Goal: Communication & Community: Answer question/provide support

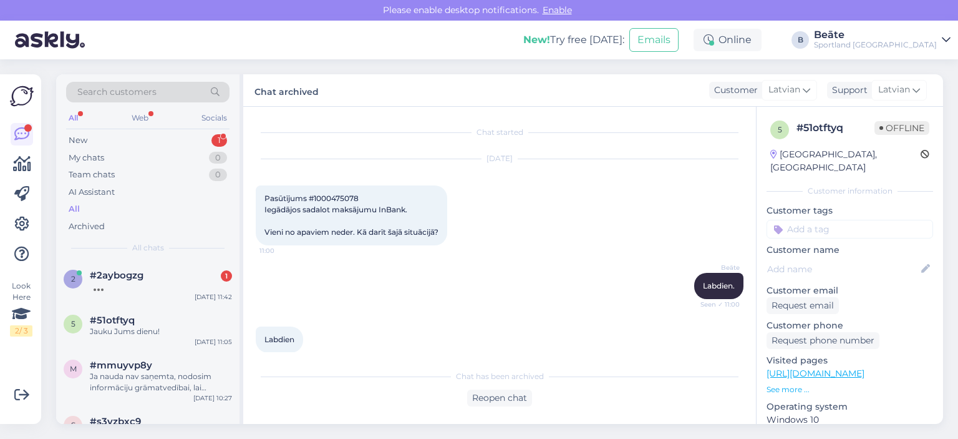
click at [157, 286] on div at bounding box center [161, 286] width 142 height 11
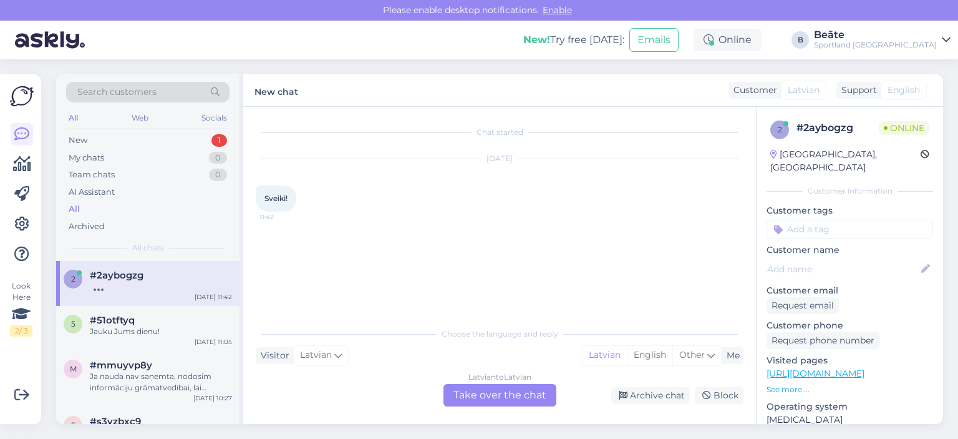
click at [471, 394] on div "Latvian to Latvian Take over the chat" at bounding box center [500, 395] width 113 height 22
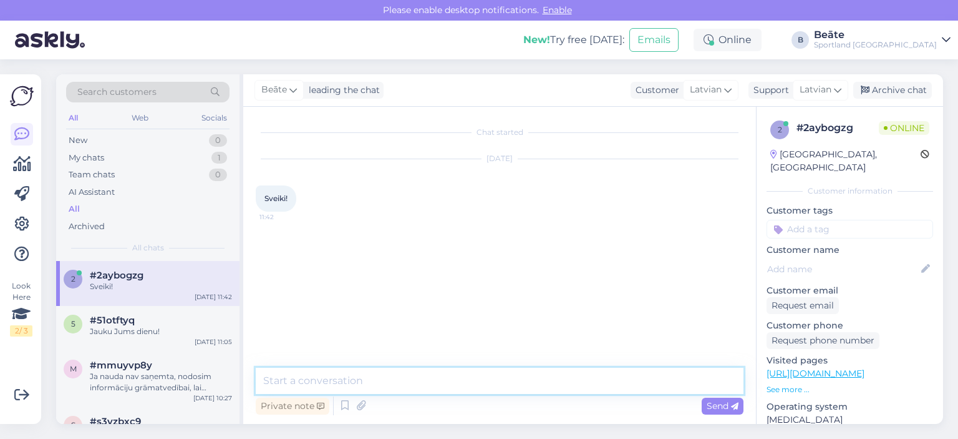
click at [467, 374] on textarea at bounding box center [500, 381] width 488 height 26
type textarea "Labdien, kā varam Jums palīdzēt?"
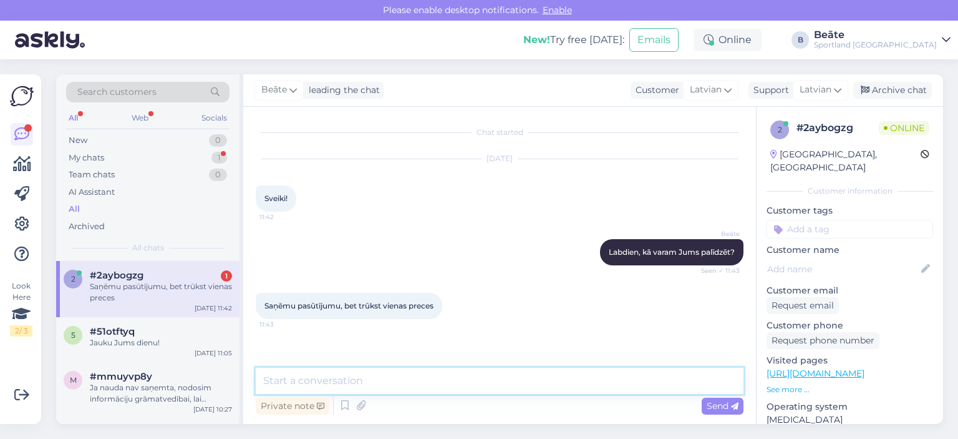
click at [495, 375] on textarea at bounding box center [500, 381] width 488 height 26
type textarea "kāds ir pasūtījuma numurs?"
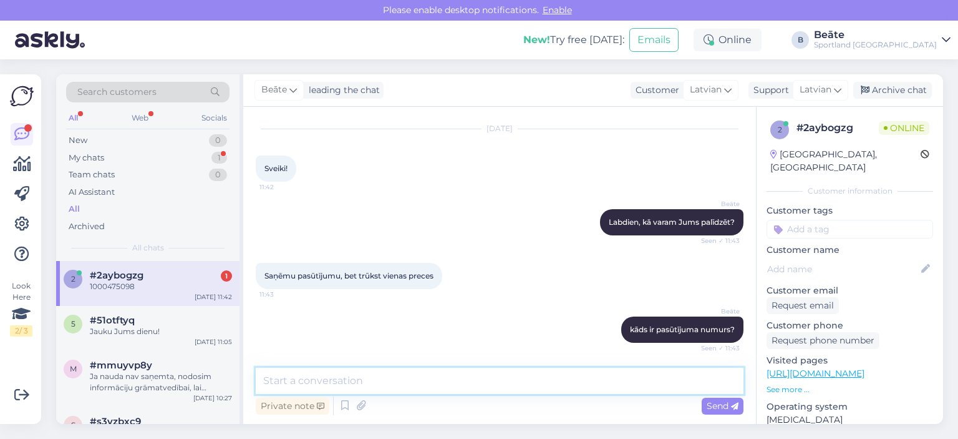
scroll to position [84, 0]
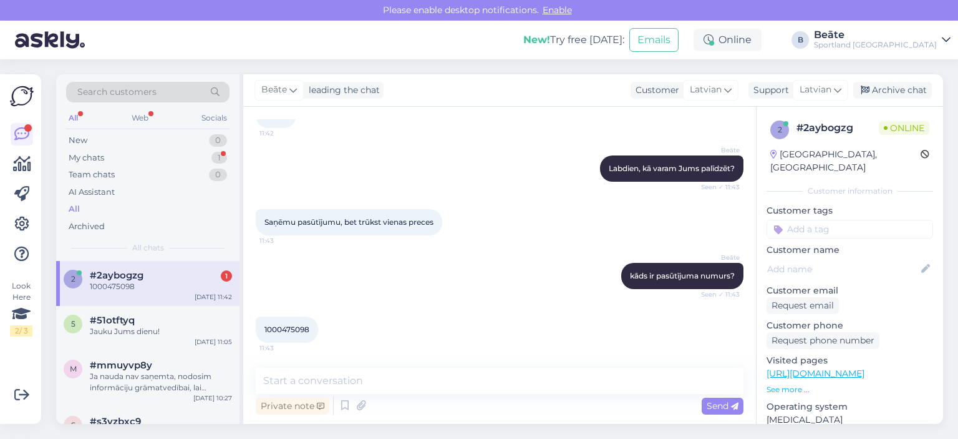
click at [297, 325] on span "1000475098" at bounding box center [287, 328] width 45 height 9
copy div "1000475098 11:43"
click at [399, 388] on textarea at bounding box center [500, 381] width 488 height 26
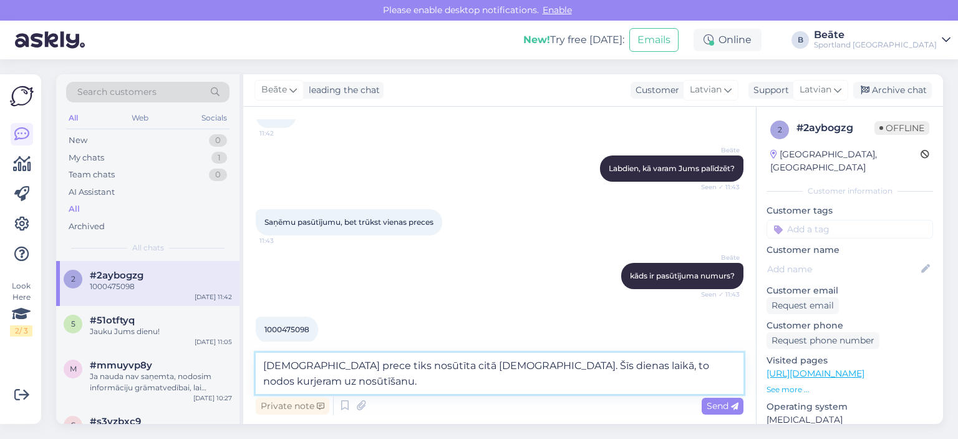
scroll to position [97, 0]
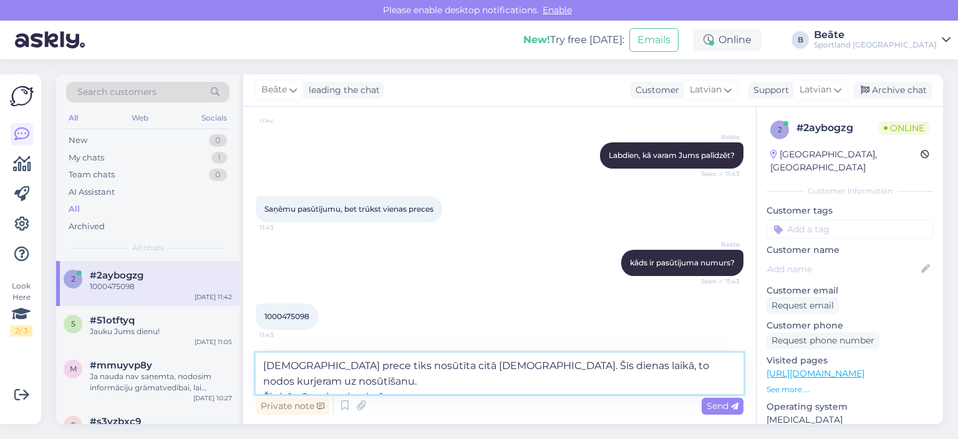
paste textarea "CC831800802EE"
type textarea "[DEMOGRAPHIC_DATA] prece tiks nosūtīta citā [DEMOGRAPHIC_DATA]. Šīs dienas laik…"
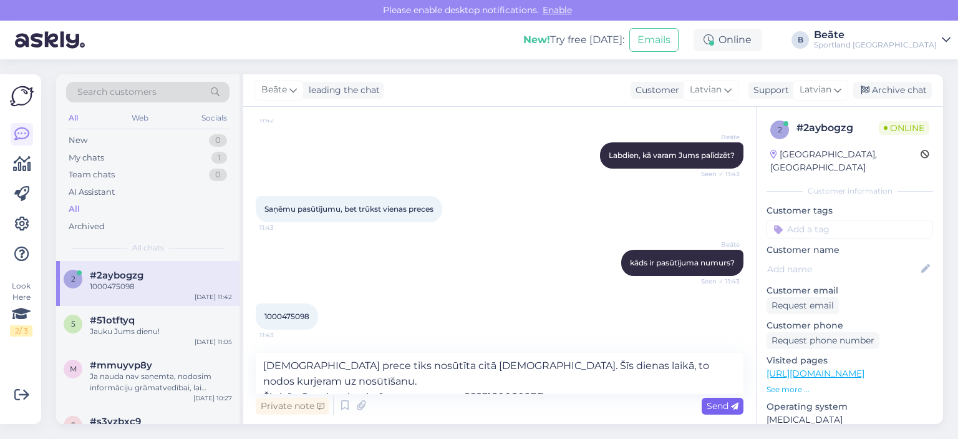
click at [713, 405] on span "Send" at bounding box center [723, 405] width 32 height 11
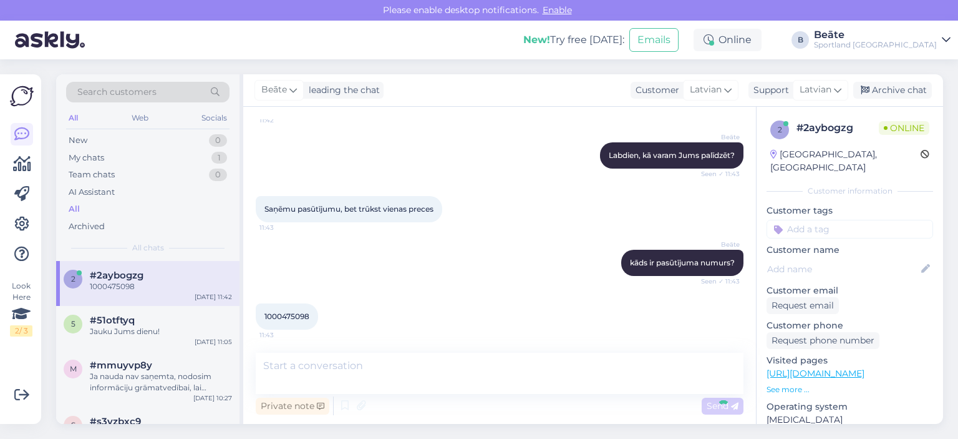
scroll to position [160, 0]
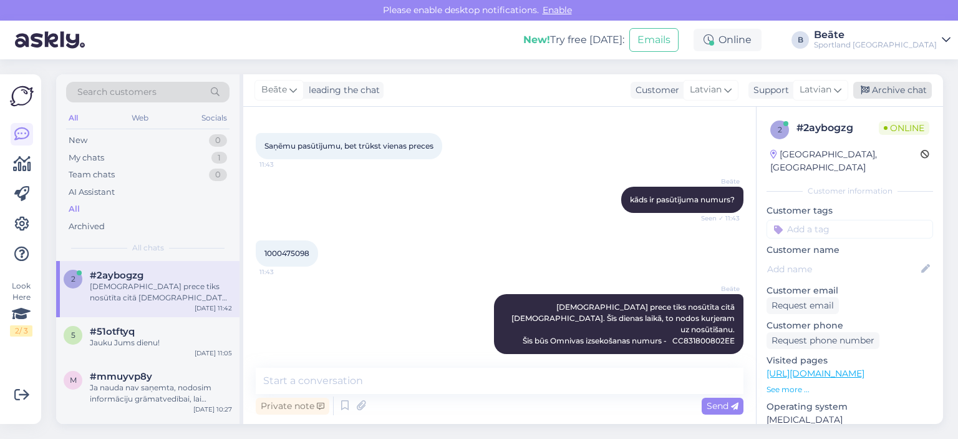
click at [877, 92] on div "Archive chat" at bounding box center [893, 90] width 79 height 17
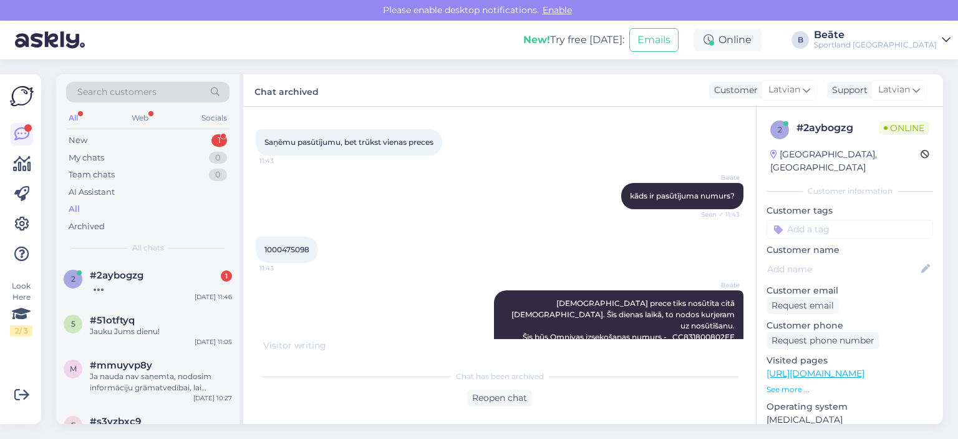
scroll to position [253, 0]
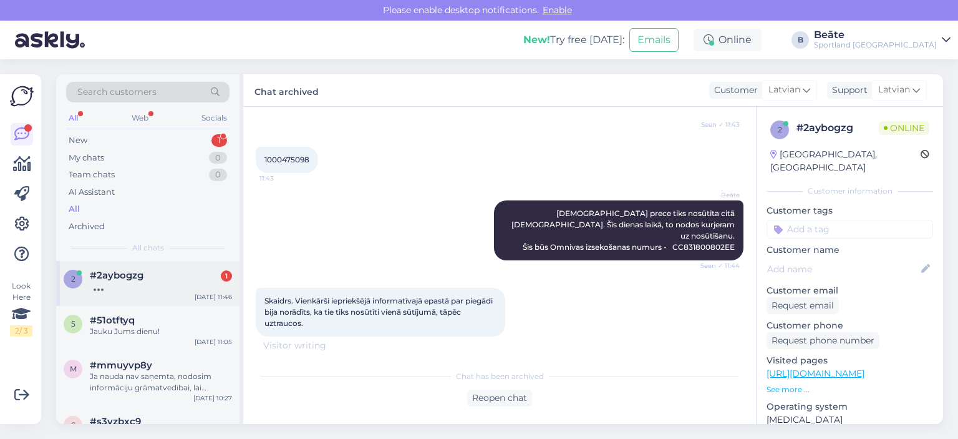
click at [165, 276] on div "#2aybogzg 1" at bounding box center [161, 275] width 142 height 11
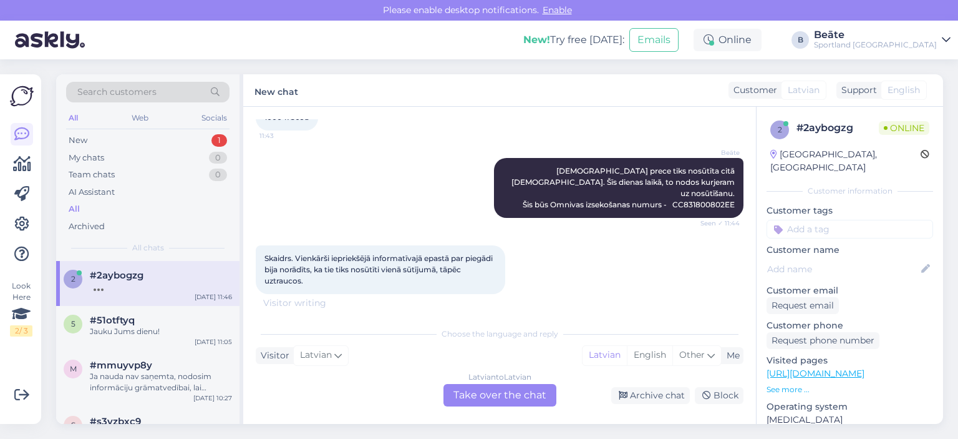
click at [500, 398] on div "Latvian to Latvian Take over the chat" at bounding box center [500, 395] width 113 height 22
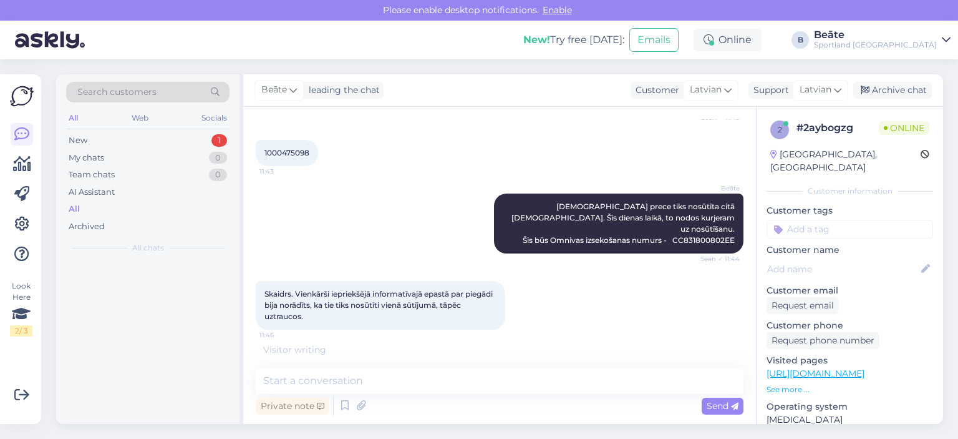
scroll to position [249, 0]
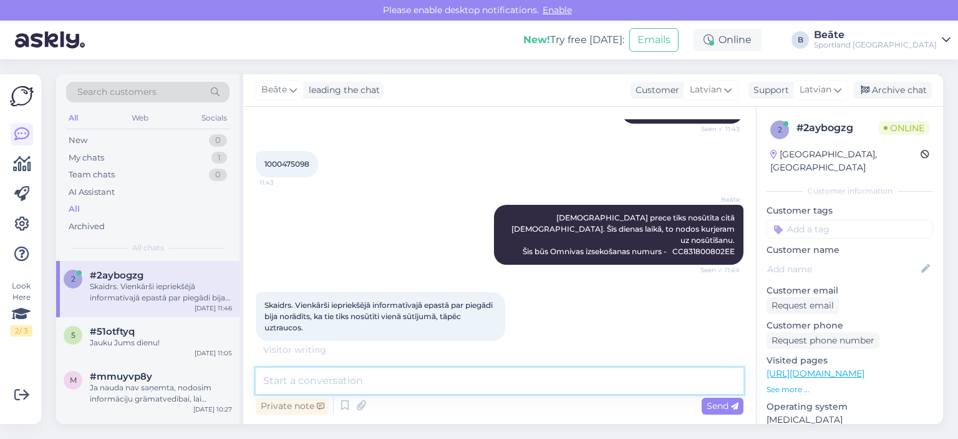
click at [474, 384] on textarea at bounding box center [500, 381] width 488 height 26
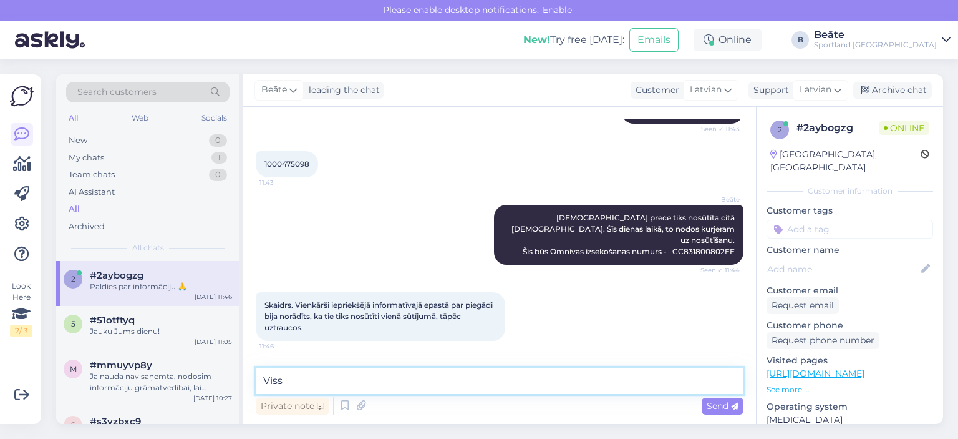
scroll to position [290, 0]
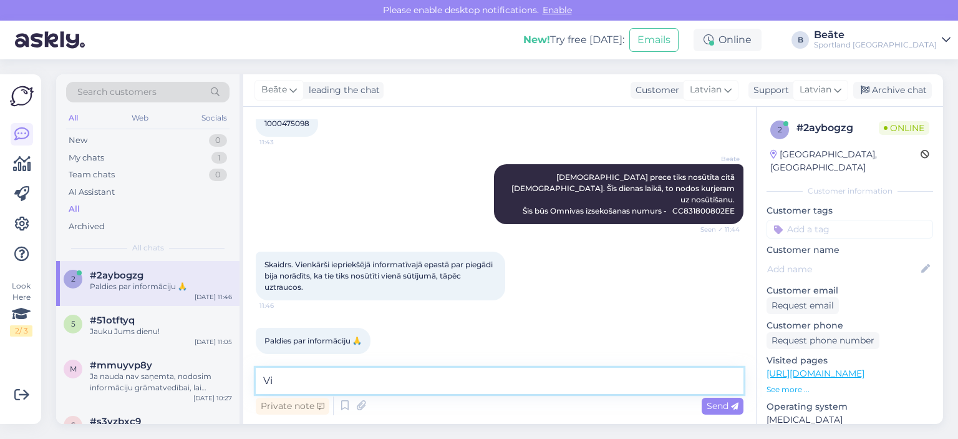
type textarea "V"
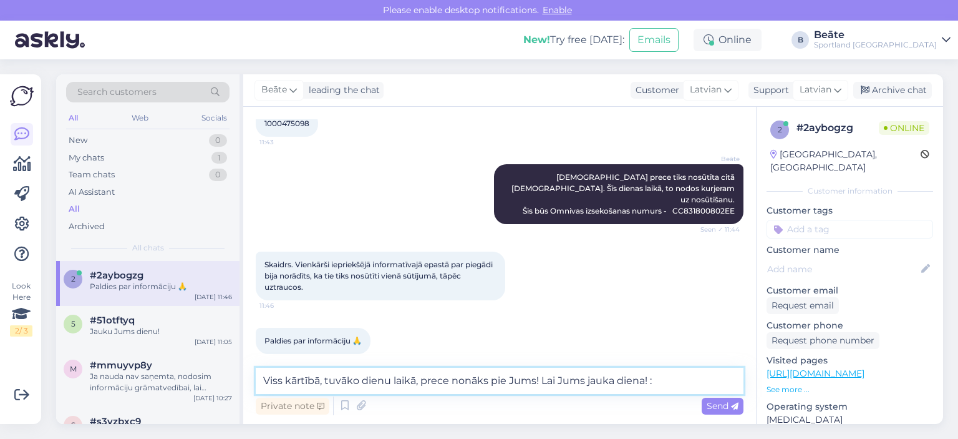
type textarea "Viss kārtībā, tuvāko dienu laikā, prece nonāks pie Jums! Lai Jums jauka diena! …"
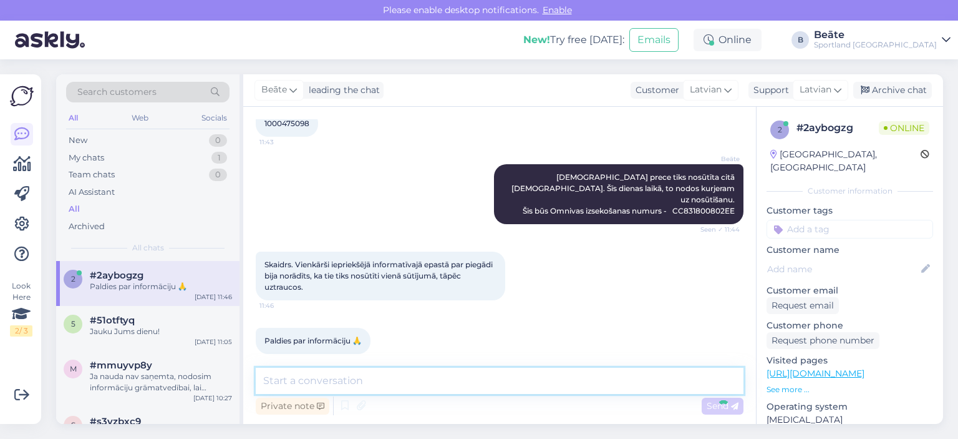
scroll to position [354, 0]
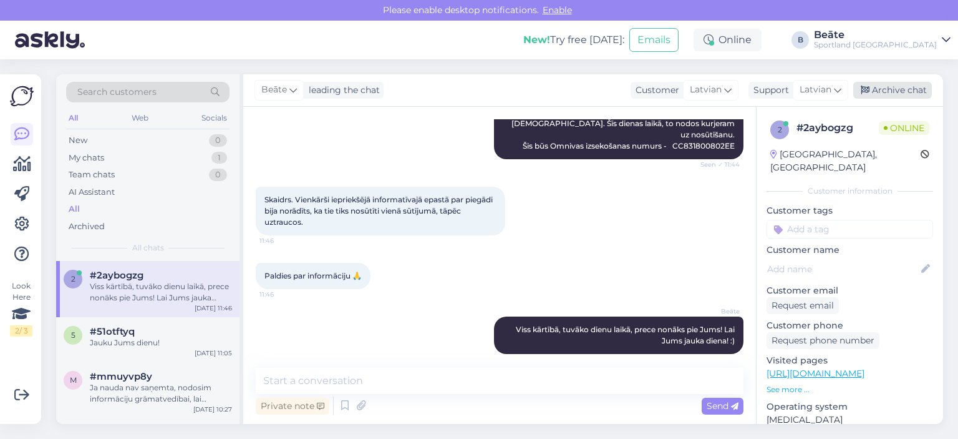
click at [890, 91] on div "Archive chat" at bounding box center [893, 90] width 79 height 17
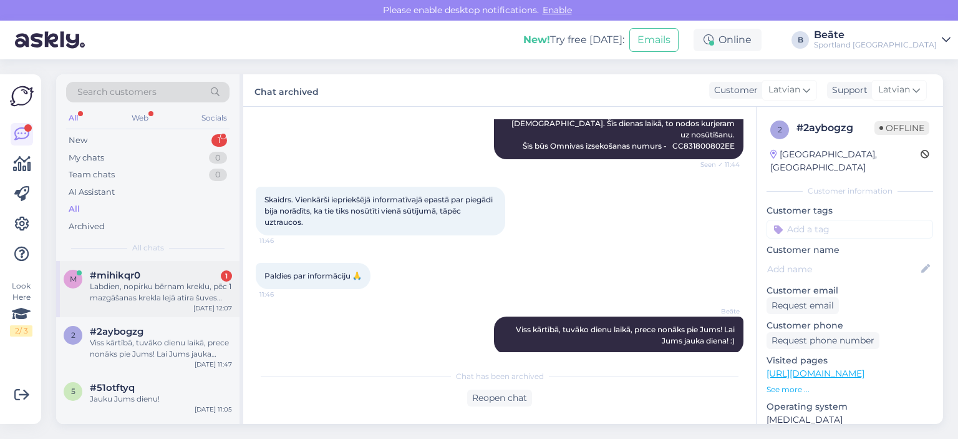
click at [142, 276] on div "#mihikqr0 1" at bounding box center [161, 275] width 142 height 11
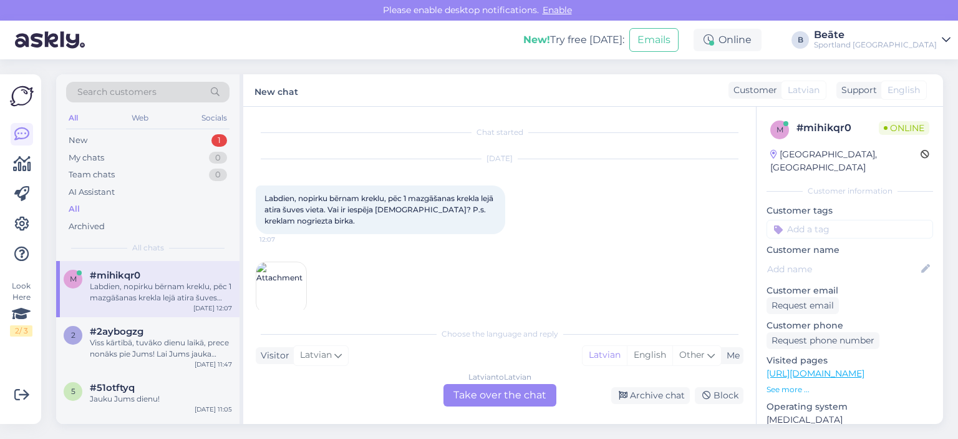
scroll to position [26, 0]
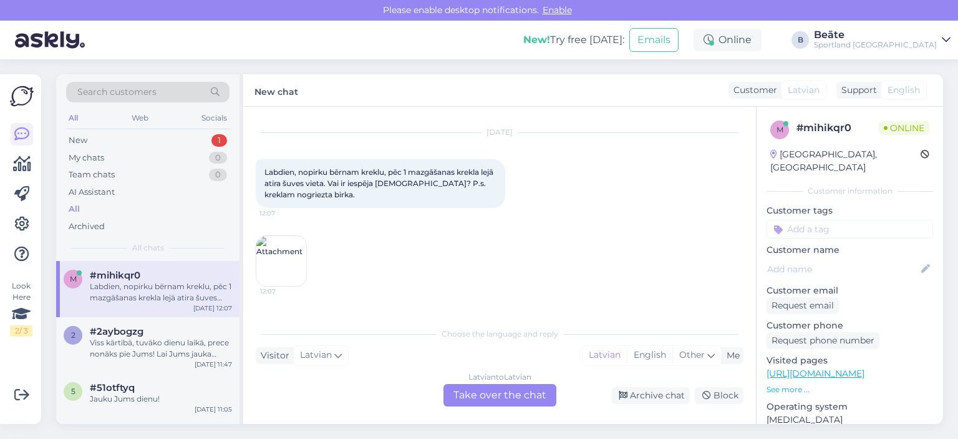
click at [286, 270] on img at bounding box center [281, 261] width 50 height 50
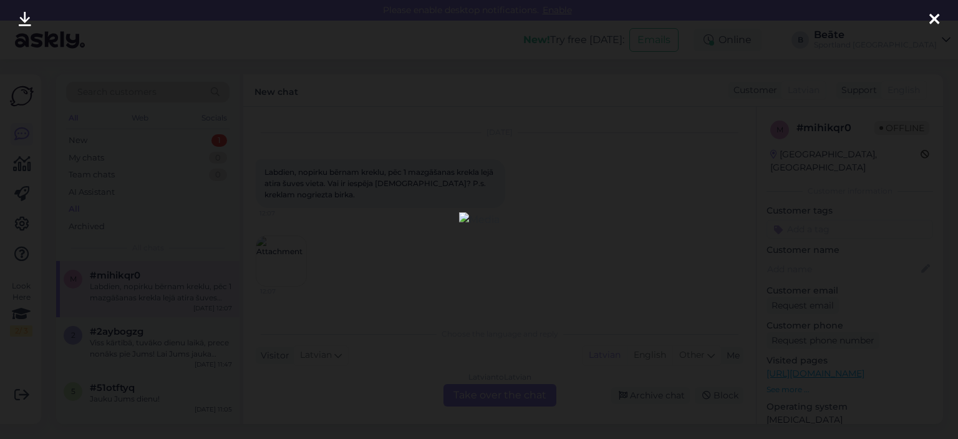
click at [619, 201] on div at bounding box center [479, 219] width 958 height 439
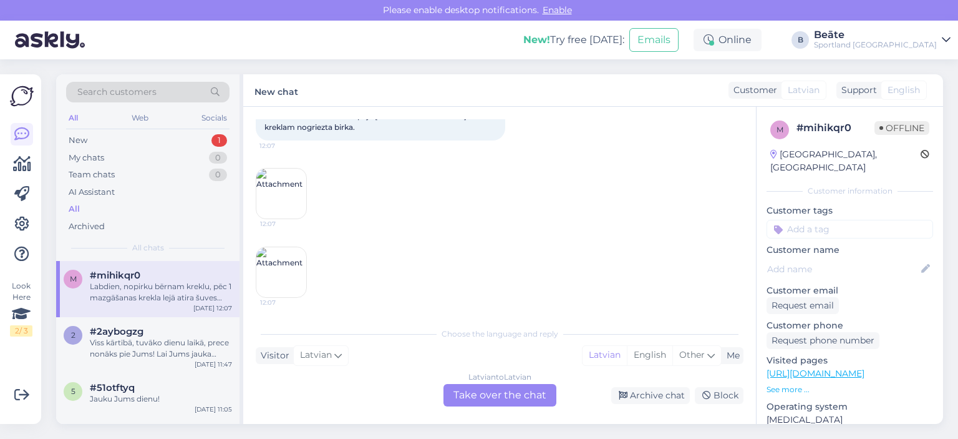
scroll to position [95, 0]
click at [513, 392] on div "Latvian to Latvian Take over the chat" at bounding box center [500, 395] width 113 height 22
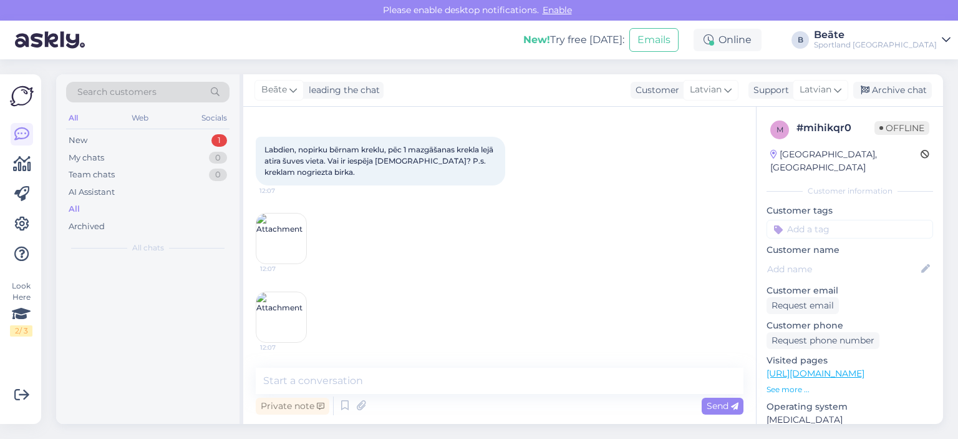
scroll to position [48, 0]
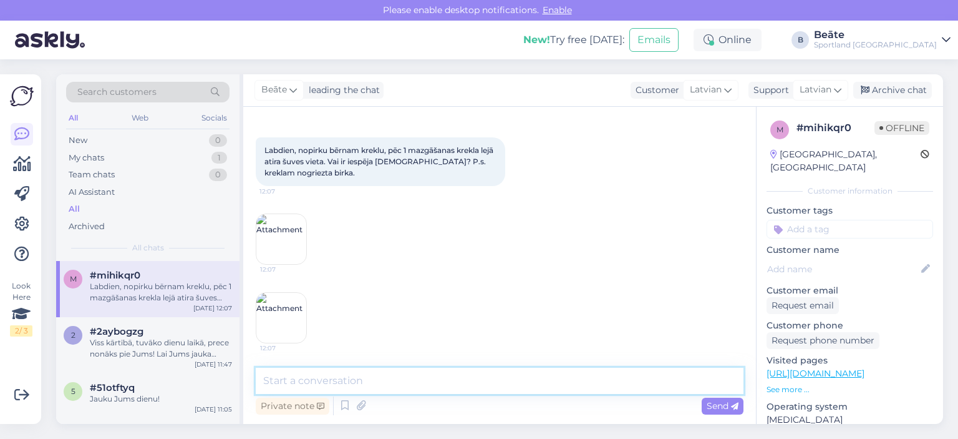
click at [419, 377] on textarea at bounding box center [500, 381] width 488 height 26
type textarea "Sveiki, lūgums, sazināties ar [EMAIL_ADDRESS][DOMAIN_NAME]"
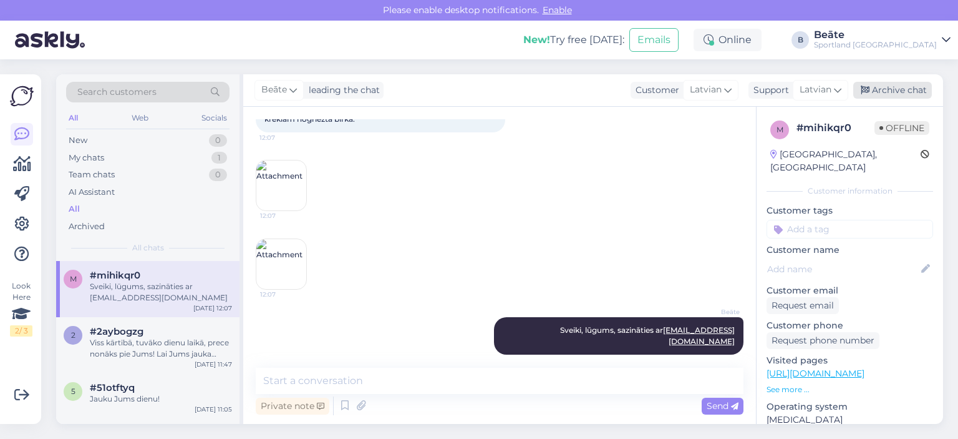
click at [886, 89] on div "Archive chat" at bounding box center [893, 90] width 79 height 17
